Goal: Task Accomplishment & Management: Manage account settings

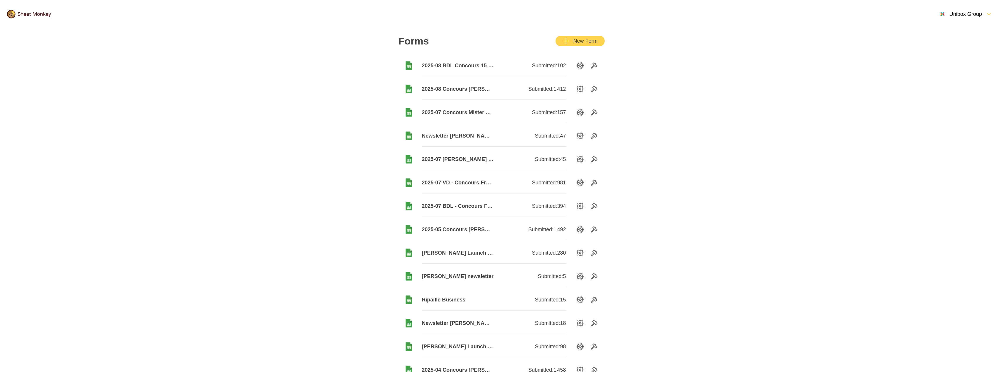
click at [970, 15] on div "Unibox Group" at bounding box center [960, 14] width 43 height 7
click at [963, 28] on div "Subscription" at bounding box center [967, 34] width 60 height 13
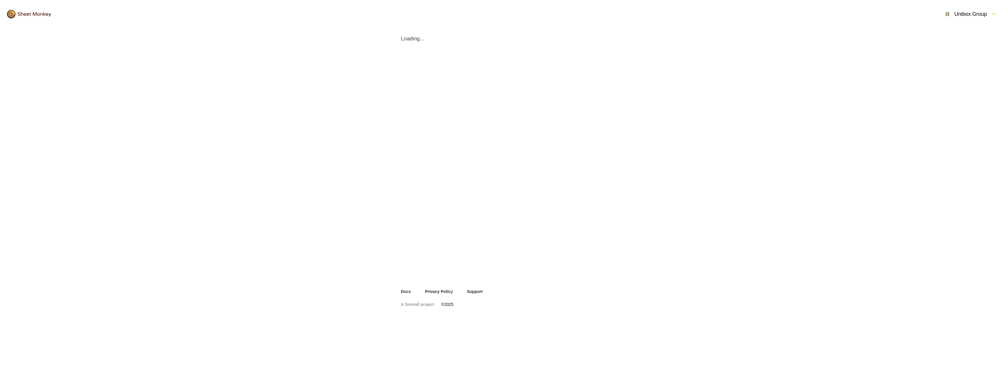
click at [991, 13] on icon "FormDown" at bounding box center [993, 14] width 7 height 7
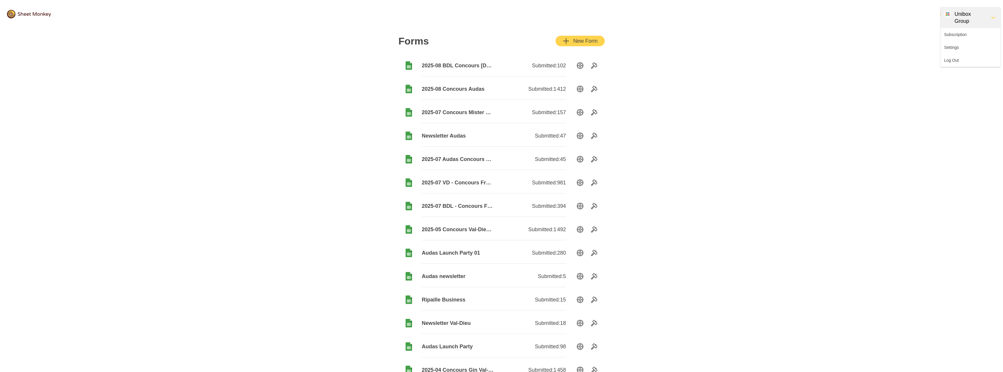
click at [965, 12] on div "Unibox Group" at bounding box center [965, 18] width 42 height 14
click at [954, 13] on div "Unibox Group" at bounding box center [960, 14] width 43 height 7
click at [952, 41] on div "Settings" at bounding box center [967, 47] width 60 height 13
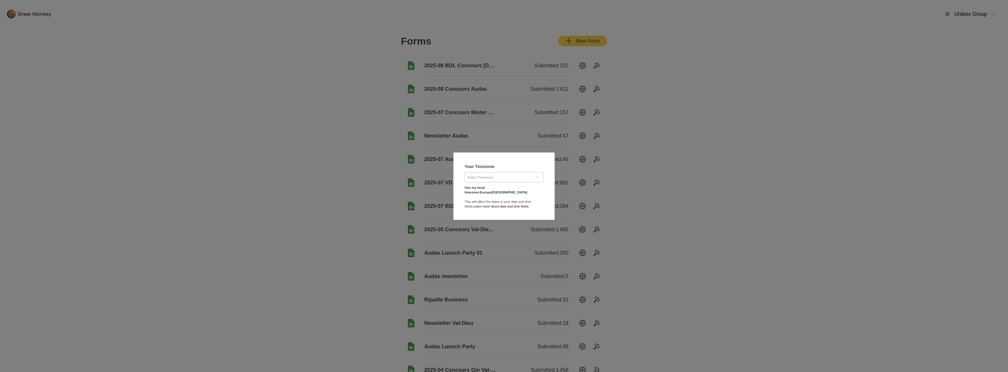
type input "Europe/[GEOGRAPHIC_DATA]"
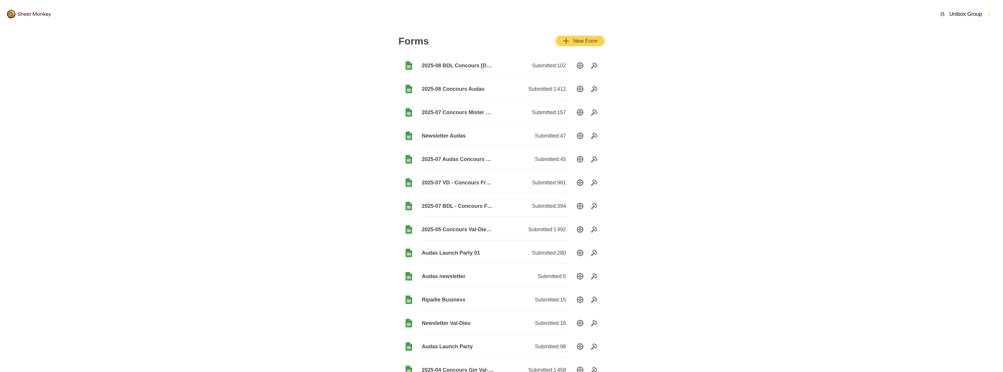
click at [962, 15] on div "Unibox Group" at bounding box center [960, 14] width 43 height 7
click at [960, 31] on div "Subscription" at bounding box center [967, 34] width 60 height 13
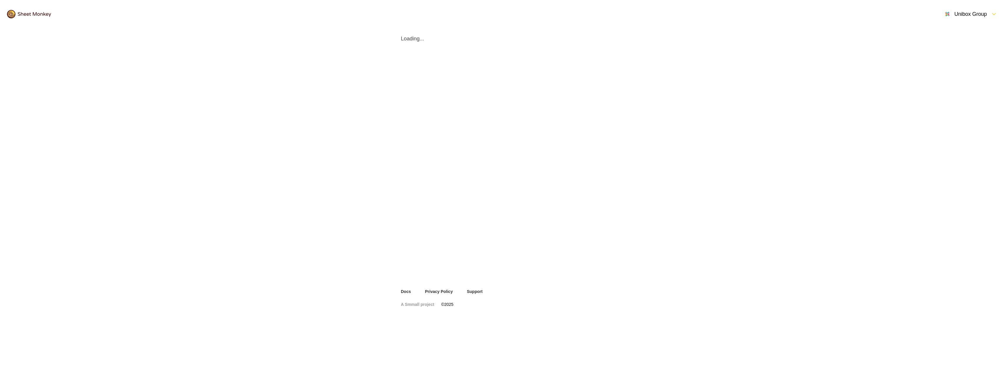
click at [981, 15] on div "Unibox Group" at bounding box center [965, 14] width 43 height 7
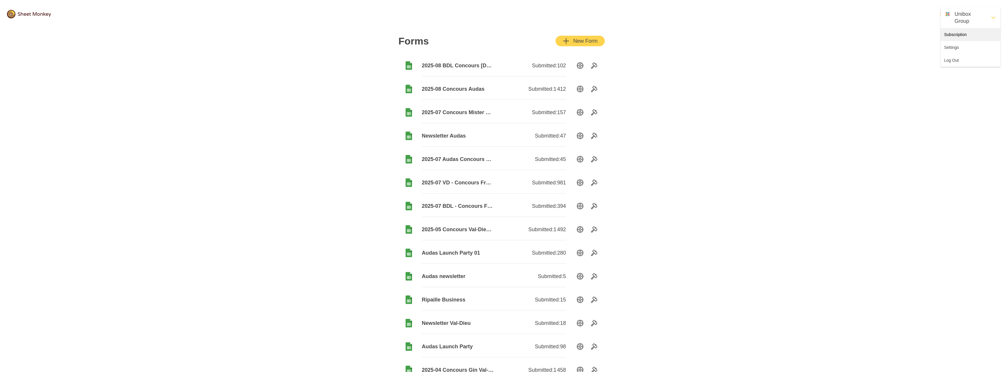
click at [961, 28] on div "Subscription" at bounding box center [971, 34] width 60 height 13
